Goal: Find specific page/section: Find specific page/section

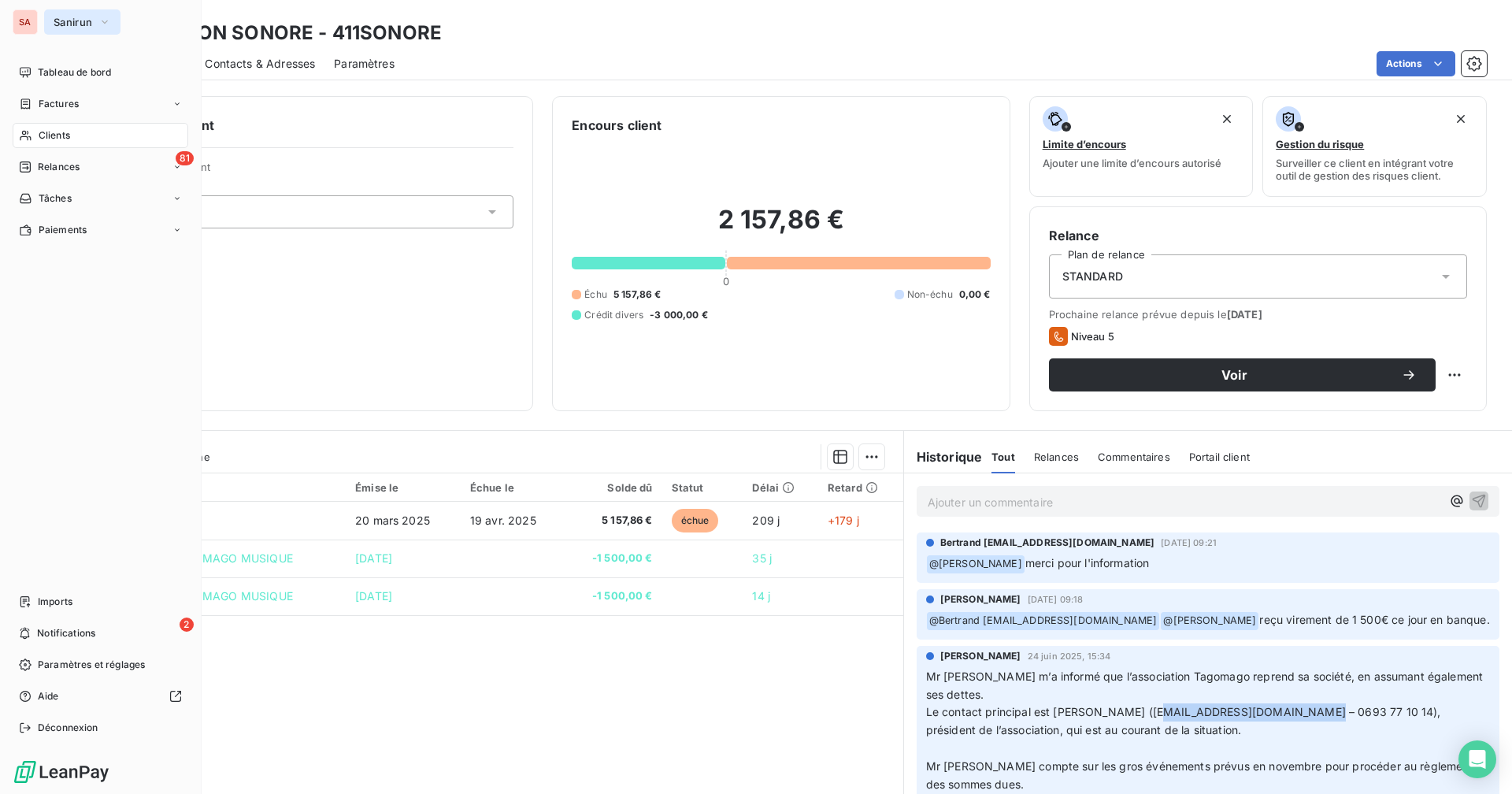
click at [66, 20] on span "Sanirun" at bounding box center [72, 22] width 38 height 13
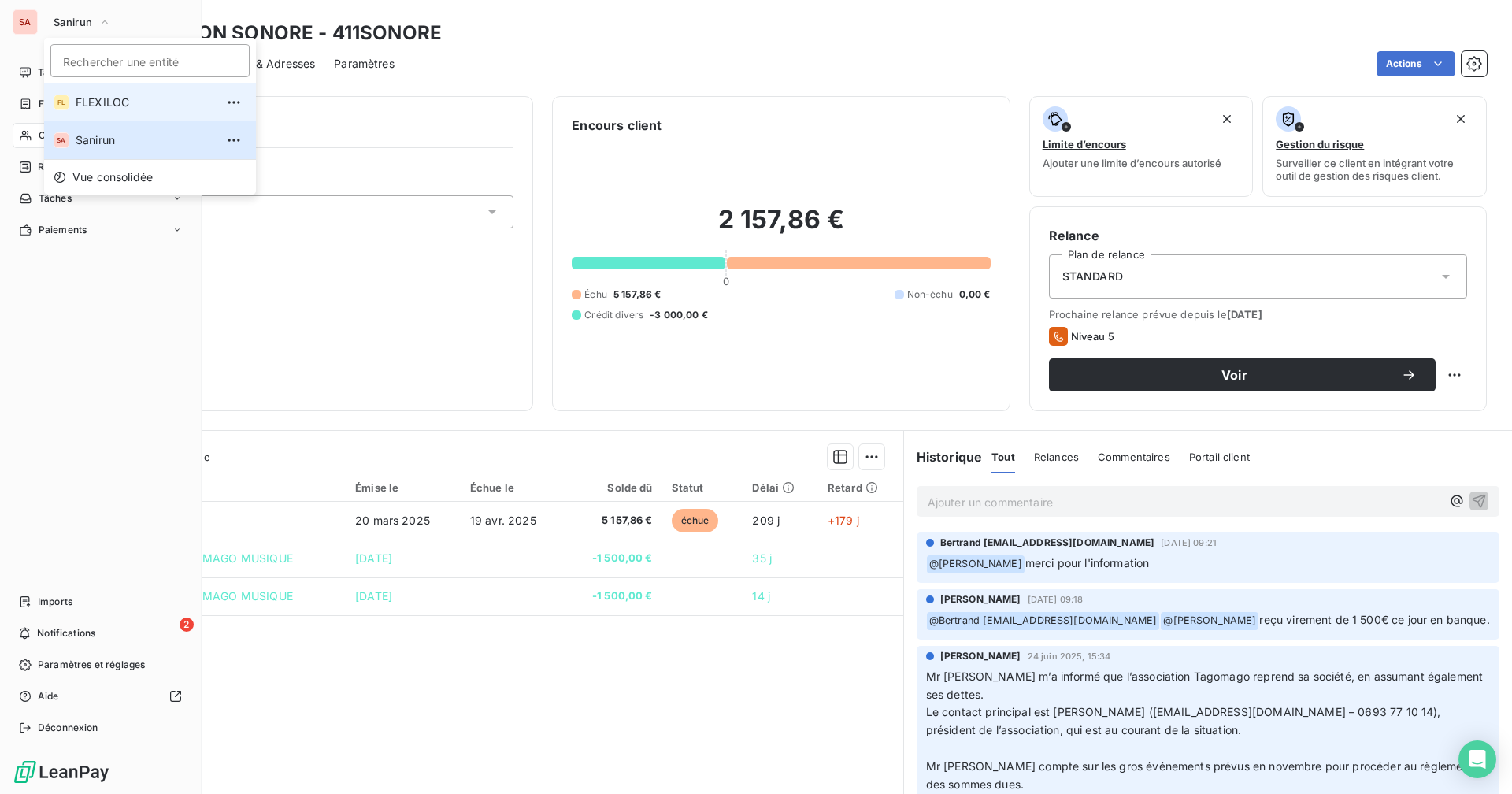
click at [96, 101] on span "FLEXILOC" at bounding box center [145, 102] width 139 height 16
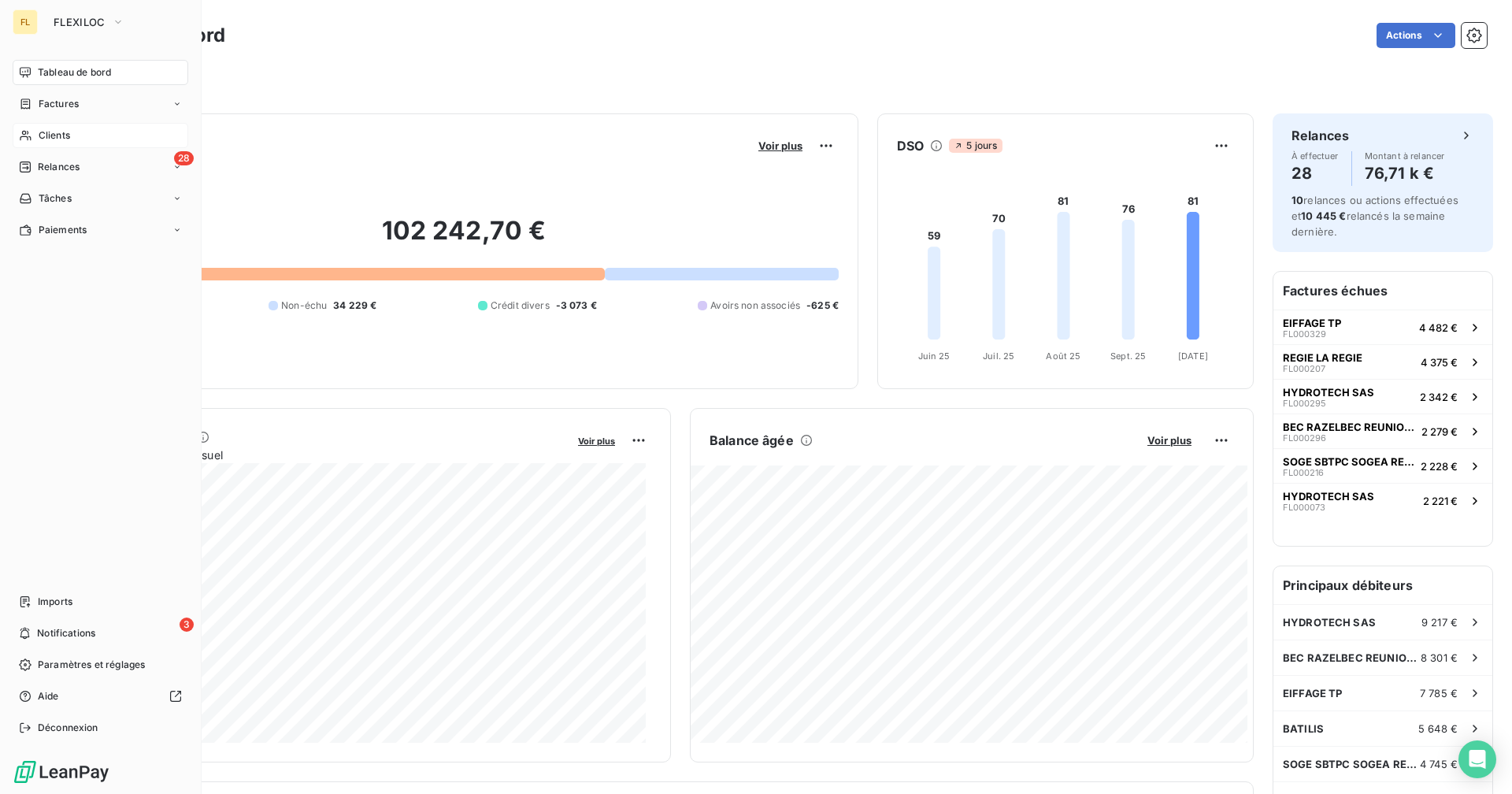
click at [66, 129] on span "Clients" at bounding box center [54, 135] width 31 height 14
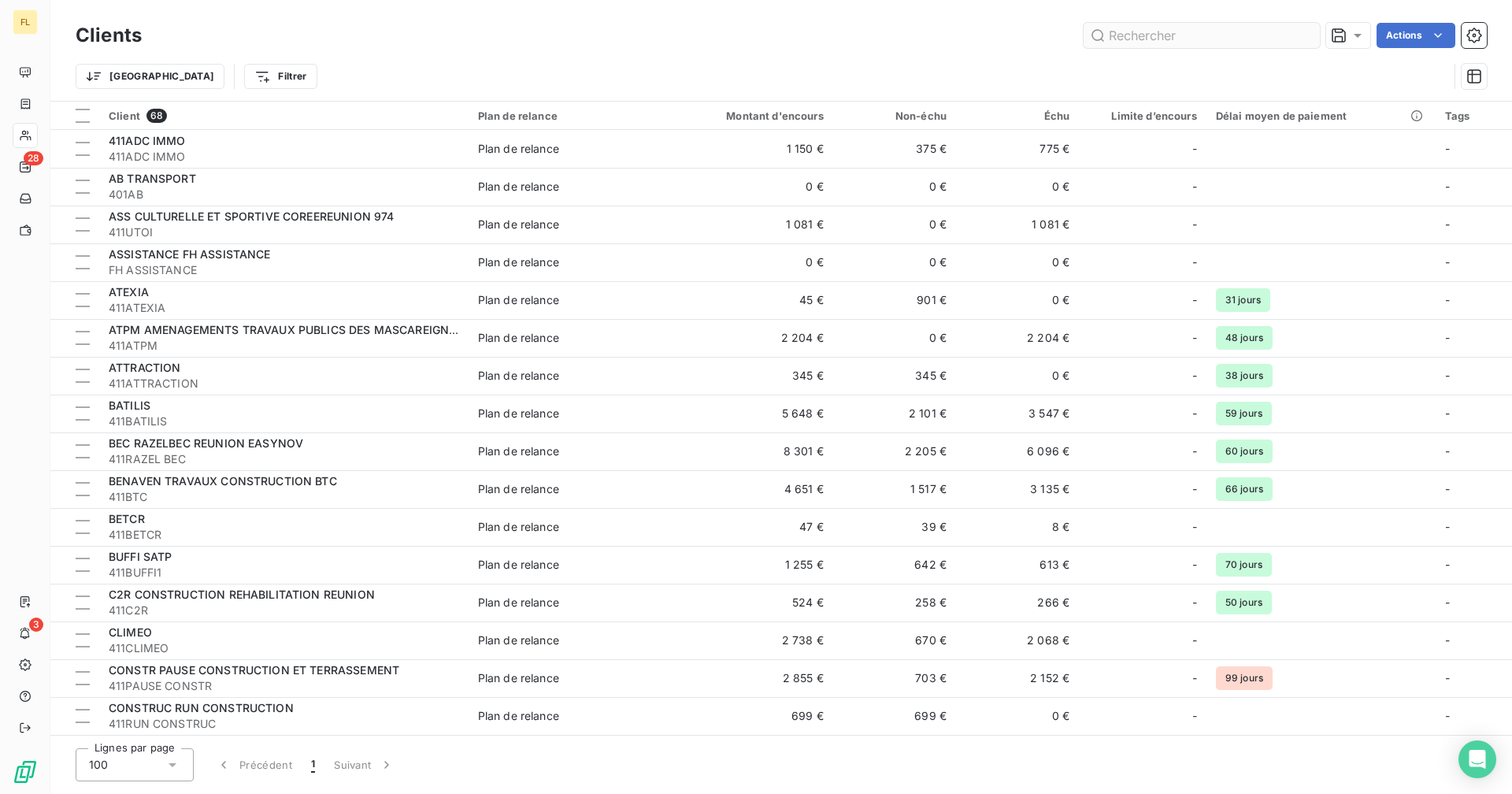
click at [1135, 41] on input "text" at bounding box center [1202, 36] width 236 height 25
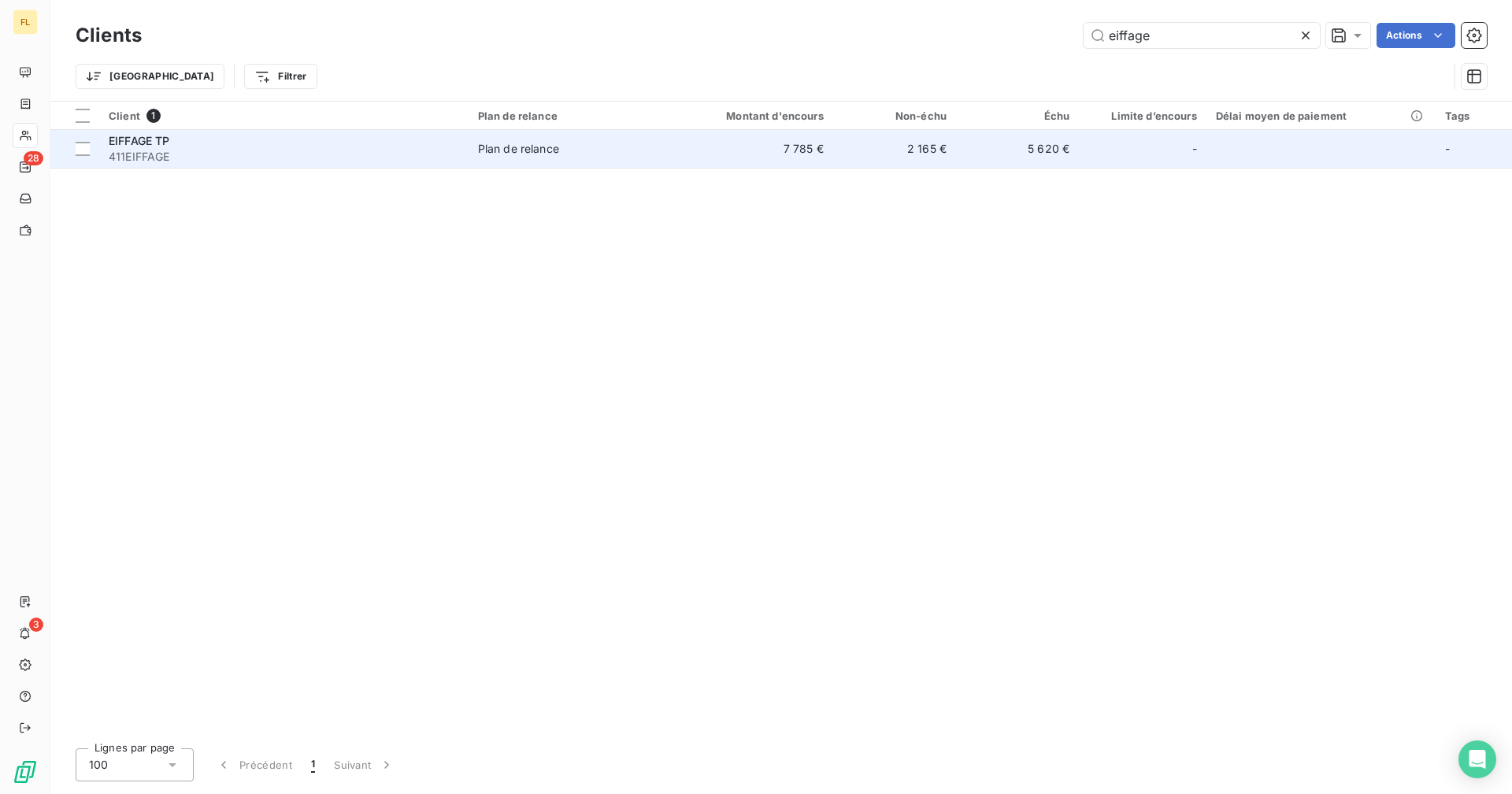
type input "eiffage"
click at [898, 147] on td "2 165 €" at bounding box center [894, 149] width 123 height 38
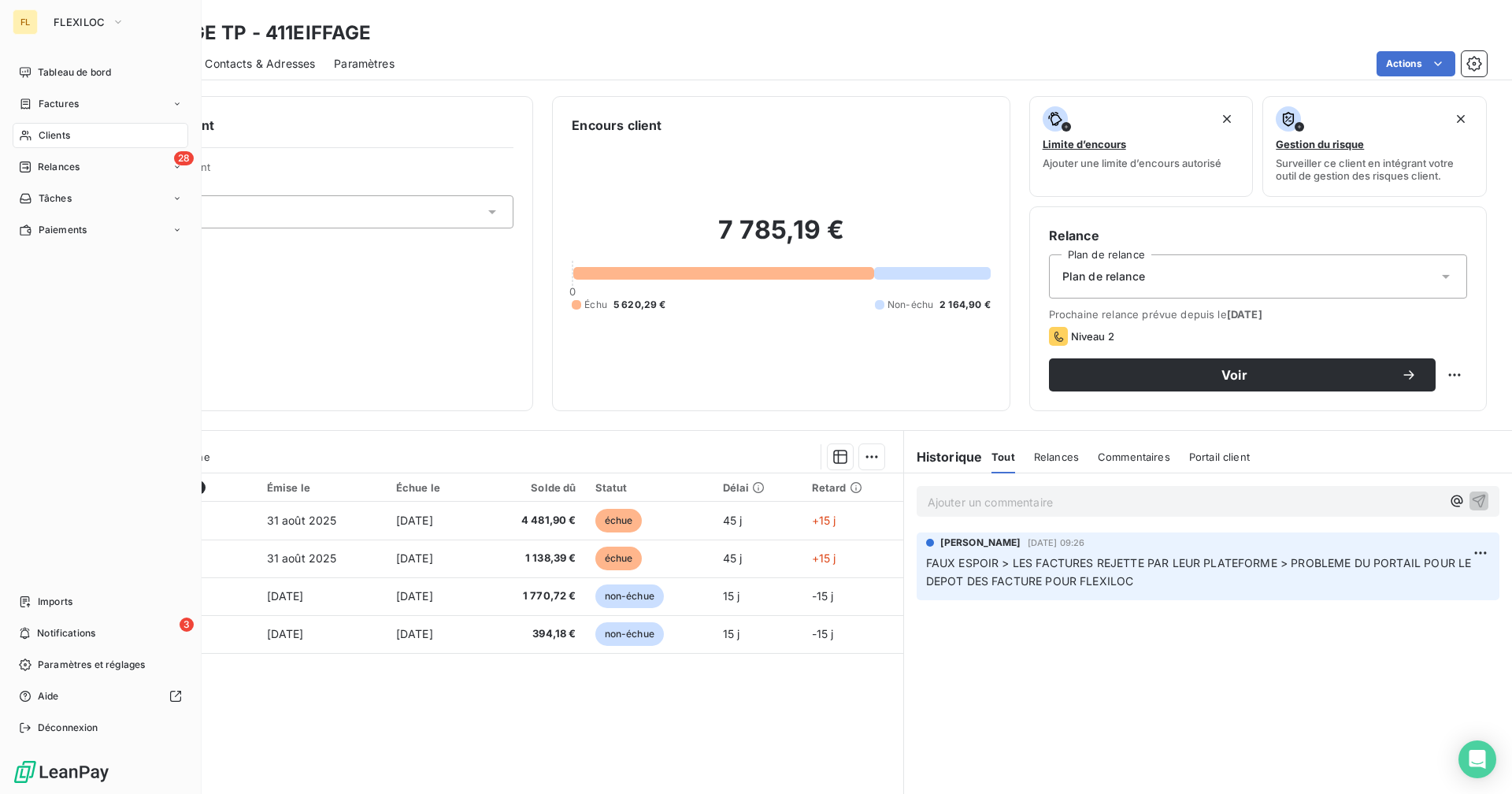
click at [63, 140] on span "Clients" at bounding box center [54, 135] width 31 height 14
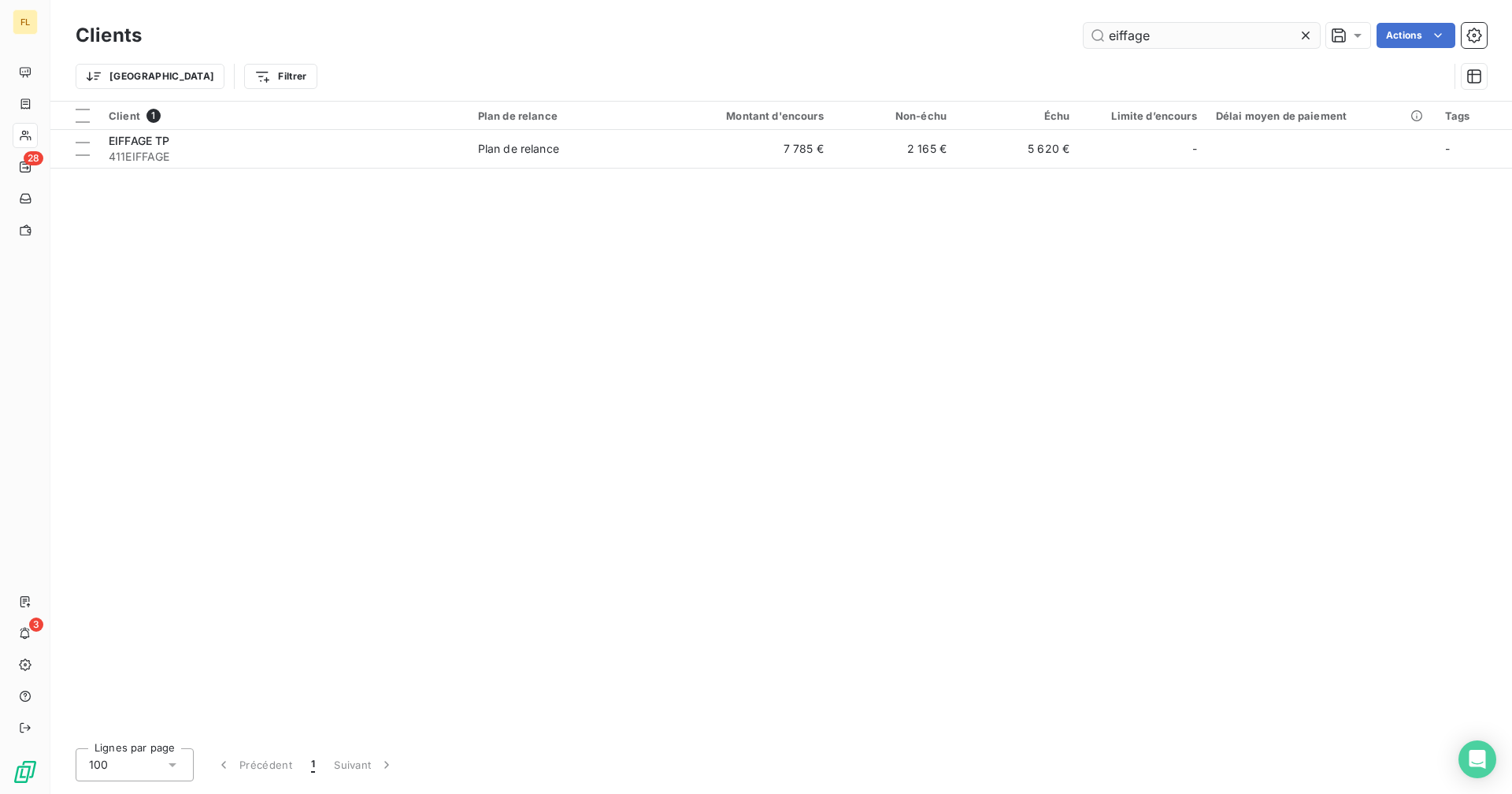
drag, startPoint x: 1137, startPoint y: 37, endPoint x: 1092, endPoint y: 40, distance: 45.1
click at [1087, 38] on input "eiffage" at bounding box center [1202, 36] width 236 height 25
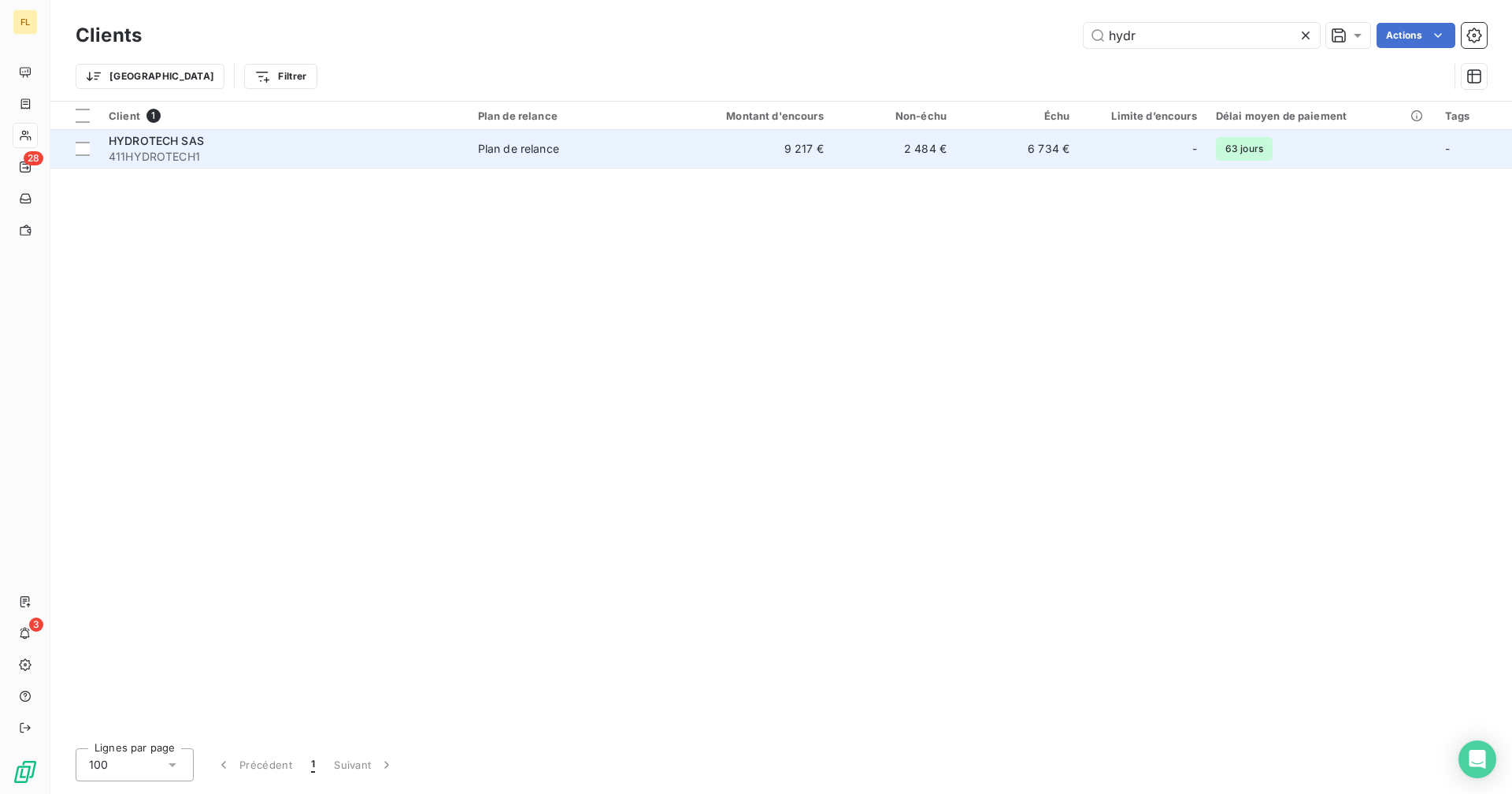
type input "hydr"
click at [935, 160] on td "2 484 €" at bounding box center [894, 149] width 123 height 38
